Goal: Navigation & Orientation: Understand site structure

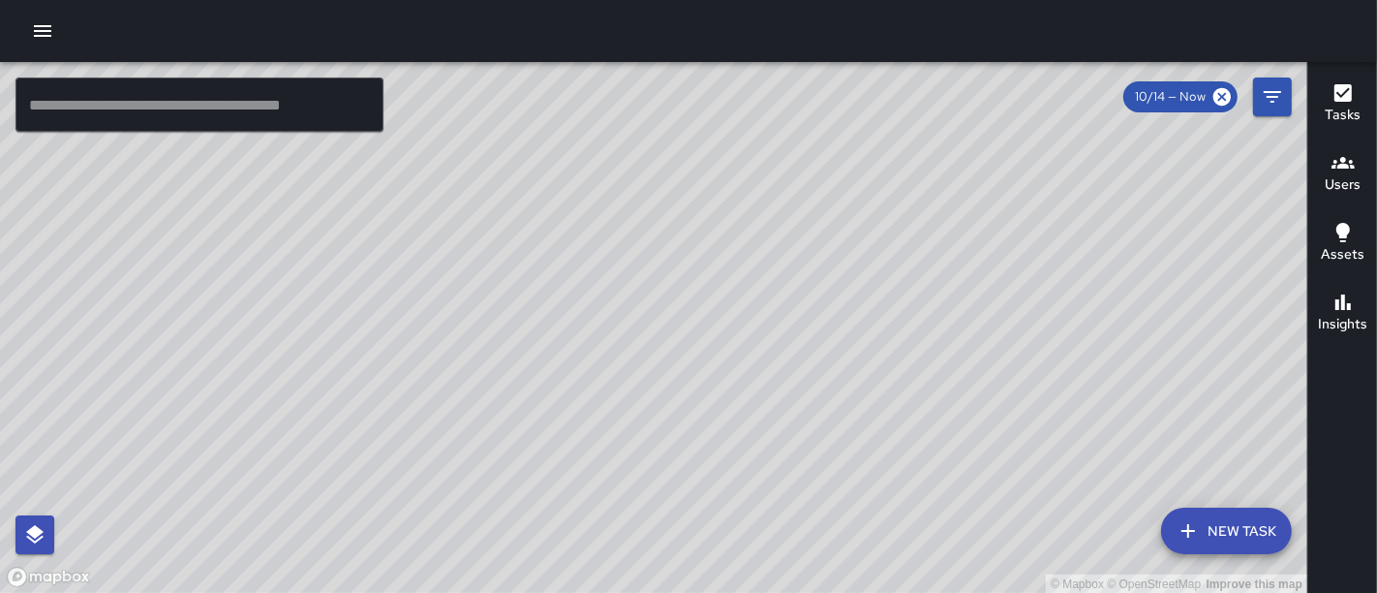
drag, startPoint x: 644, startPoint y: 324, endPoint x: 678, endPoint y: 112, distance: 213.9
click at [677, 132] on div "© Mapbox © OpenStreetMap Improve this map" at bounding box center [654, 328] width 1308 height 532
drag, startPoint x: 625, startPoint y: 270, endPoint x: 659, endPoint y: 109, distance: 164.3
click at [659, 109] on div "© Mapbox © OpenStreetMap Improve this map" at bounding box center [654, 328] width 1308 height 532
drag, startPoint x: 984, startPoint y: 224, endPoint x: 685, endPoint y: 313, distance: 312.3
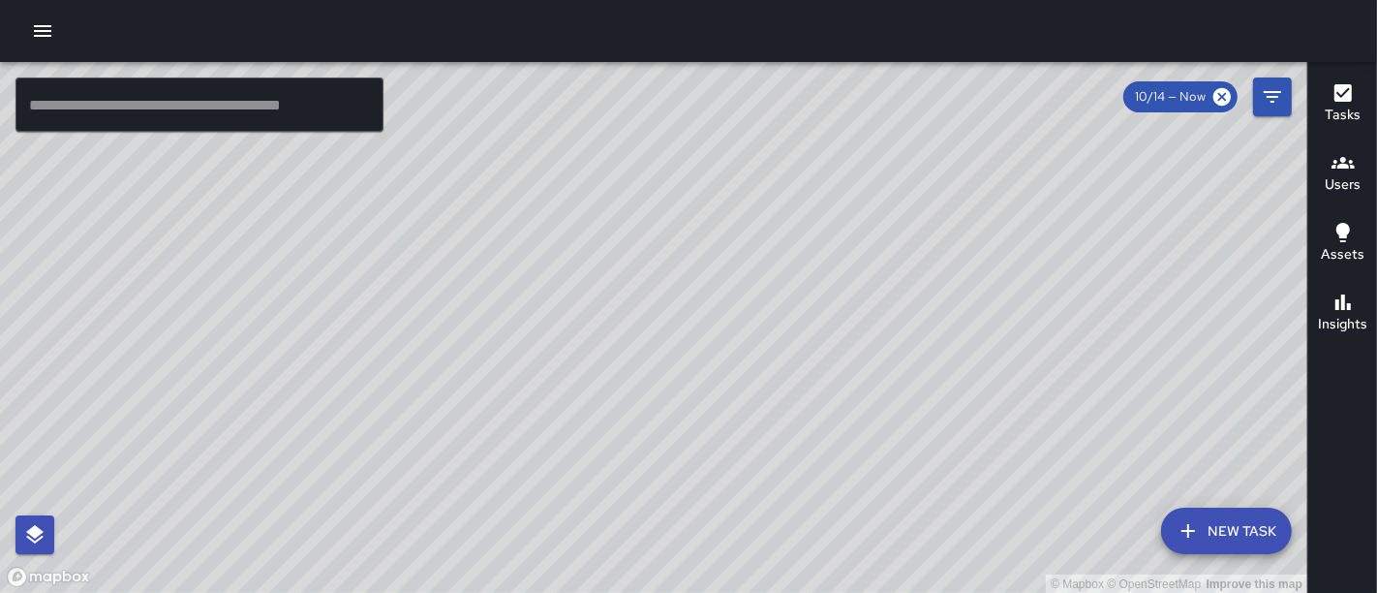
click at [685, 313] on div "© Mapbox © OpenStreetMap Improve this map" at bounding box center [654, 328] width 1308 height 532
drag, startPoint x: 913, startPoint y: 395, endPoint x: 678, endPoint y: 201, distance: 304.1
click at [678, 201] on div "© Mapbox © OpenStreetMap Improve this map" at bounding box center [654, 328] width 1308 height 532
drag, startPoint x: 725, startPoint y: 388, endPoint x: 656, endPoint y: 341, distance: 83.6
click at [656, 341] on div "© Mapbox © OpenStreetMap Improve this map" at bounding box center [654, 328] width 1308 height 532
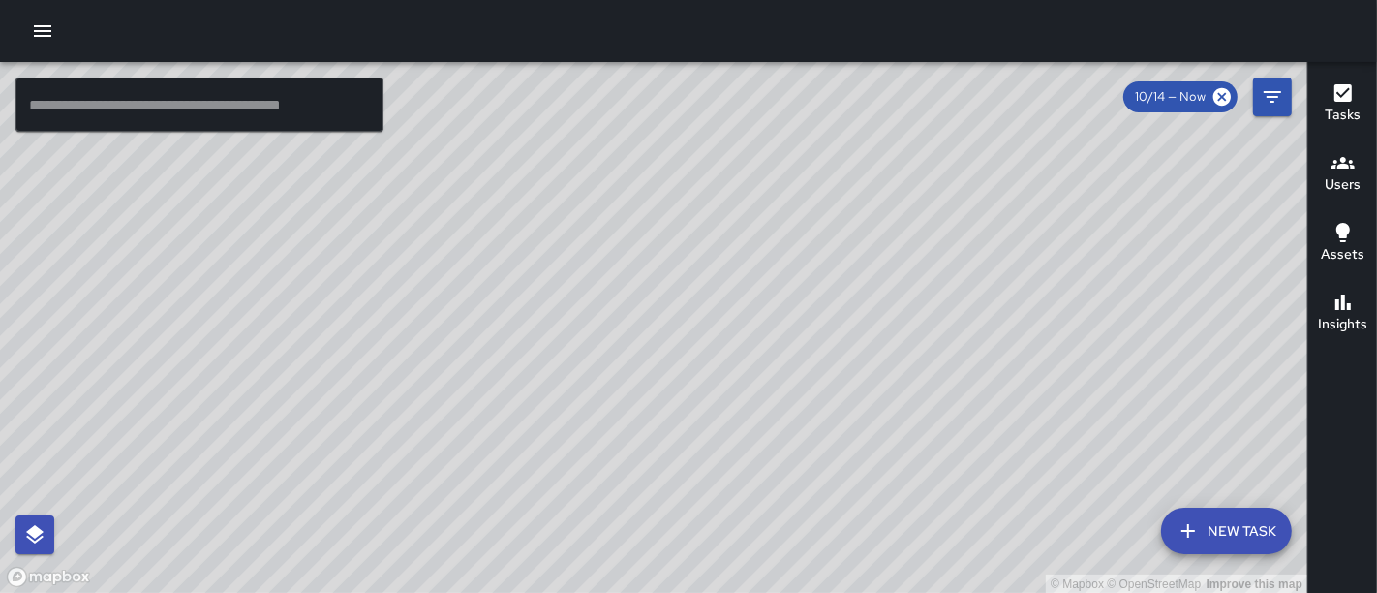
drag, startPoint x: 698, startPoint y: 347, endPoint x: 982, endPoint y: 467, distance: 308.2
click at [982, 467] on div "© Mapbox © OpenStreetMap Improve this map" at bounding box center [654, 328] width 1308 height 532
drag, startPoint x: 657, startPoint y: 202, endPoint x: 886, endPoint y: 363, distance: 280.3
click at [886, 363] on div "© Mapbox © OpenStreetMap Improve this map" at bounding box center [654, 328] width 1308 height 532
click at [1218, 94] on icon at bounding box center [1222, 96] width 17 height 17
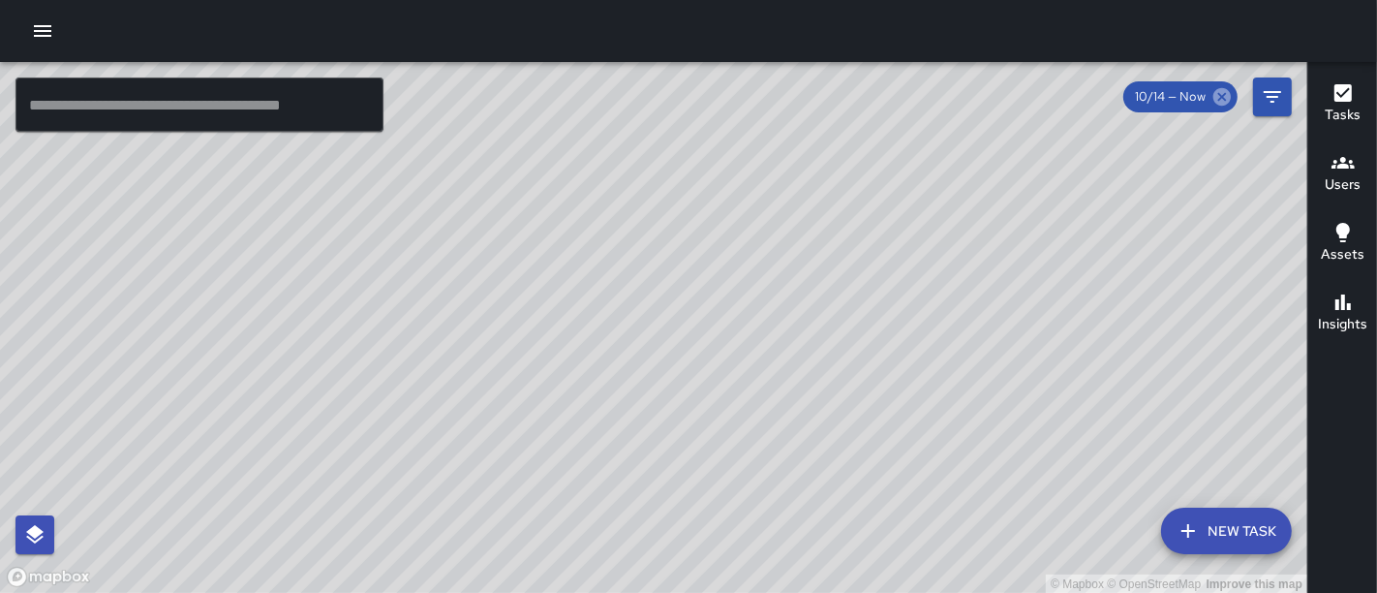
click at [1218, 94] on icon at bounding box center [1222, 96] width 17 height 17
drag, startPoint x: 567, startPoint y: 283, endPoint x: 1004, endPoint y: 433, distance: 462.0
click at [1023, 425] on div "© Mapbox © OpenStreetMap Improve this map" at bounding box center [654, 328] width 1308 height 532
drag, startPoint x: 838, startPoint y: 181, endPoint x: 943, endPoint y: 462, distance: 299.8
click at [943, 462] on div "© Mapbox © OpenStreetMap Improve this map" at bounding box center [654, 328] width 1308 height 532
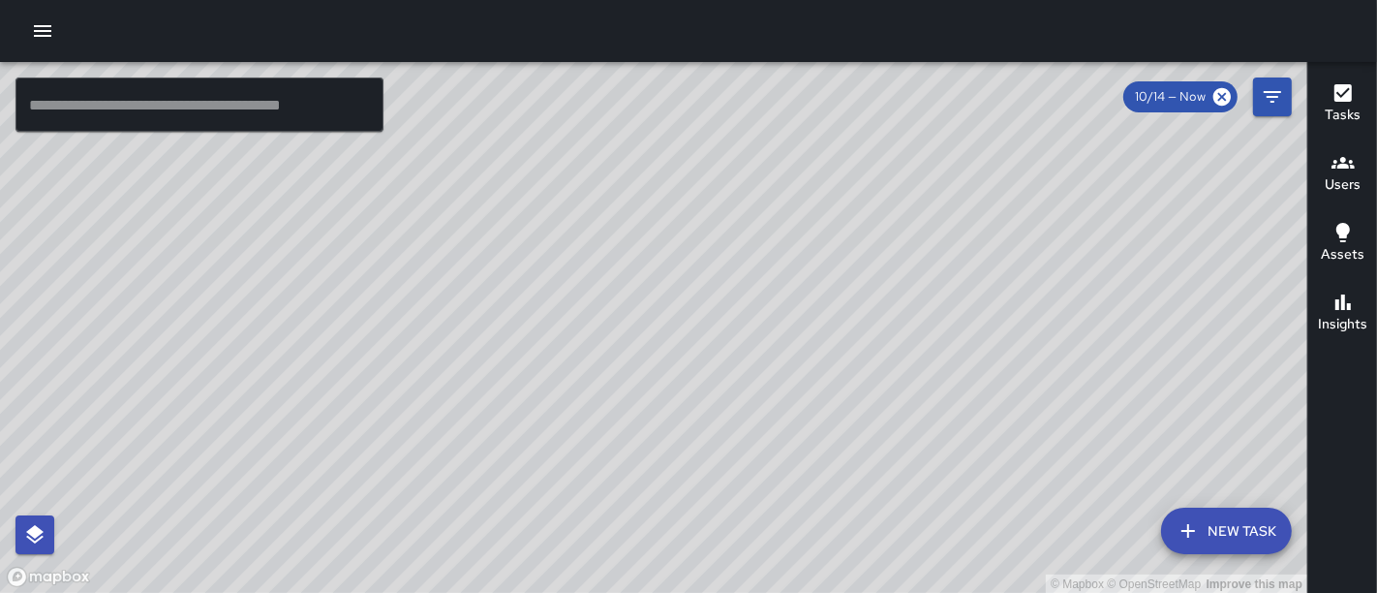
drag, startPoint x: 934, startPoint y: 211, endPoint x: 1024, endPoint y: 381, distance: 192.0
click at [1024, 381] on div "© Mapbox © OpenStreetMap Improve this map" at bounding box center [654, 328] width 1308 height 532
drag, startPoint x: 1038, startPoint y: 275, endPoint x: 573, endPoint y: 225, distance: 467.7
click at [573, 225] on div "© Mapbox © OpenStreetMap Improve this map" at bounding box center [654, 328] width 1308 height 532
drag, startPoint x: 813, startPoint y: 332, endPoint x: 736, endPoint y: 505, distance: 188.6
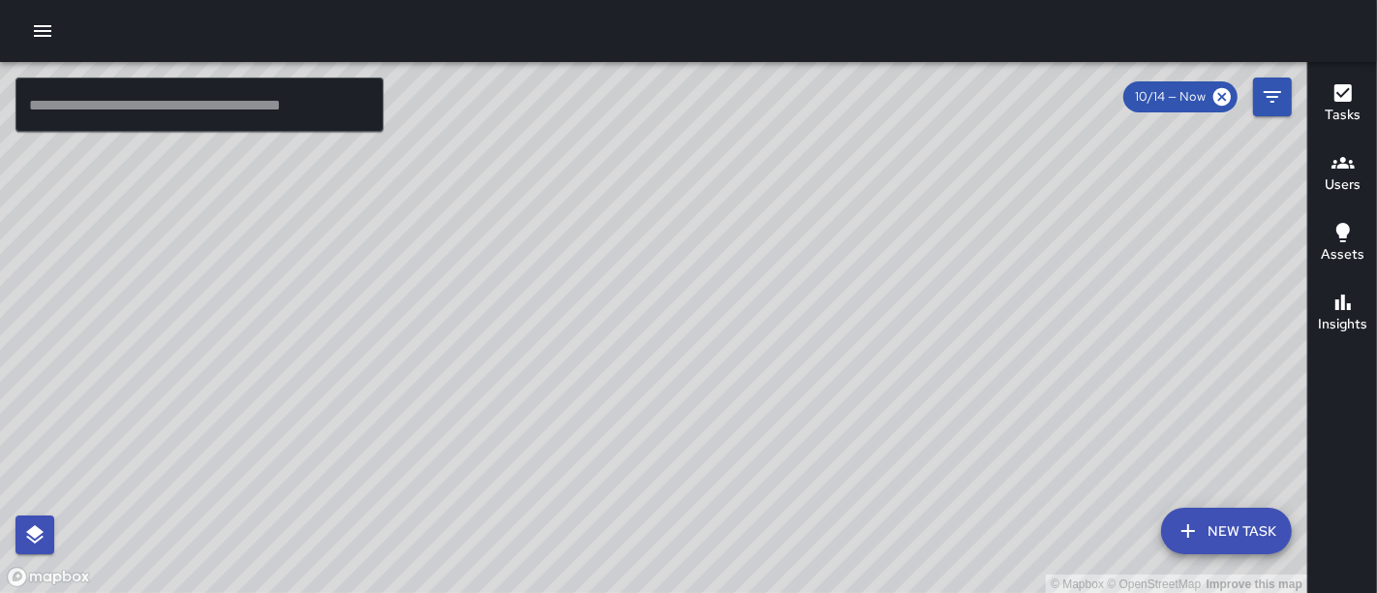
click at [736, 505] on div "© Mapbox © OpenStreetMap Improve this map" at bounding box center [654, 328] width 1308 height 532
